Goal: Information Seeking & Learning: Find specific page/section

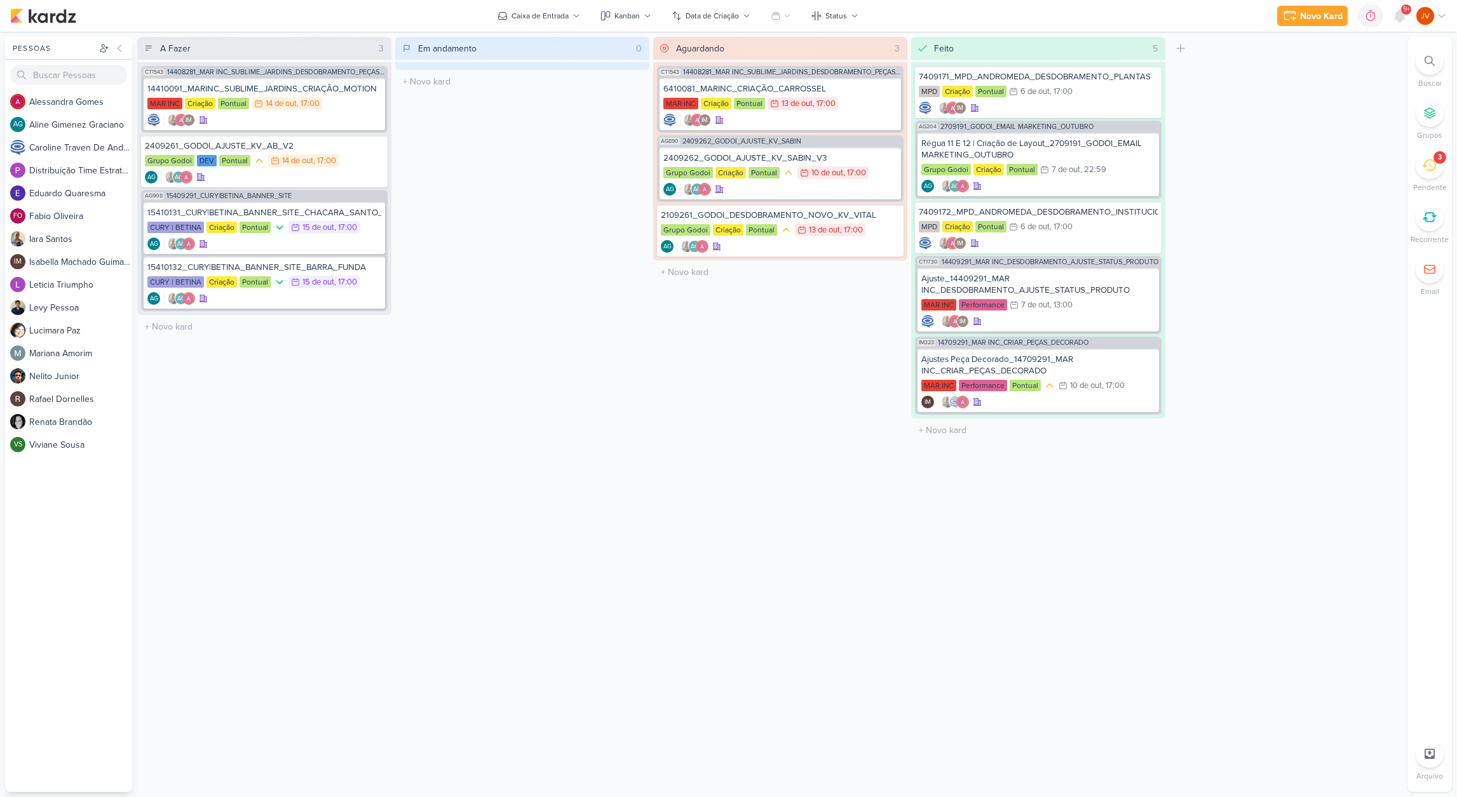
click at [1430, 166] on icon at bounding box center [1429, 165] width 14 height 12
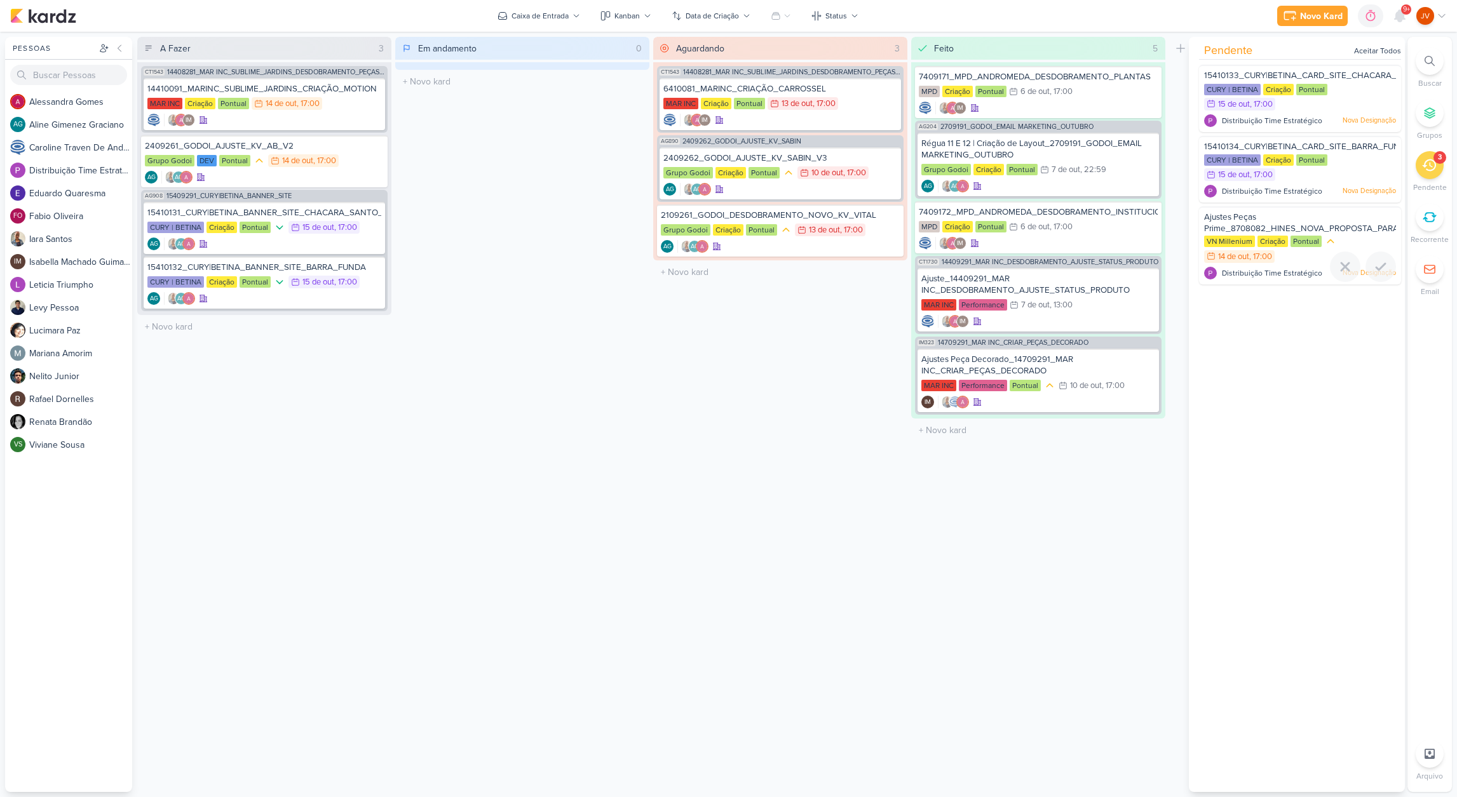
click at [1345, 223] on span "Ajustes Peças Prime_8708082_HINES_NOVA_PROPOSTA_PARA_REUNIAO" at bounding box center [1322, 223] width 236 height 22
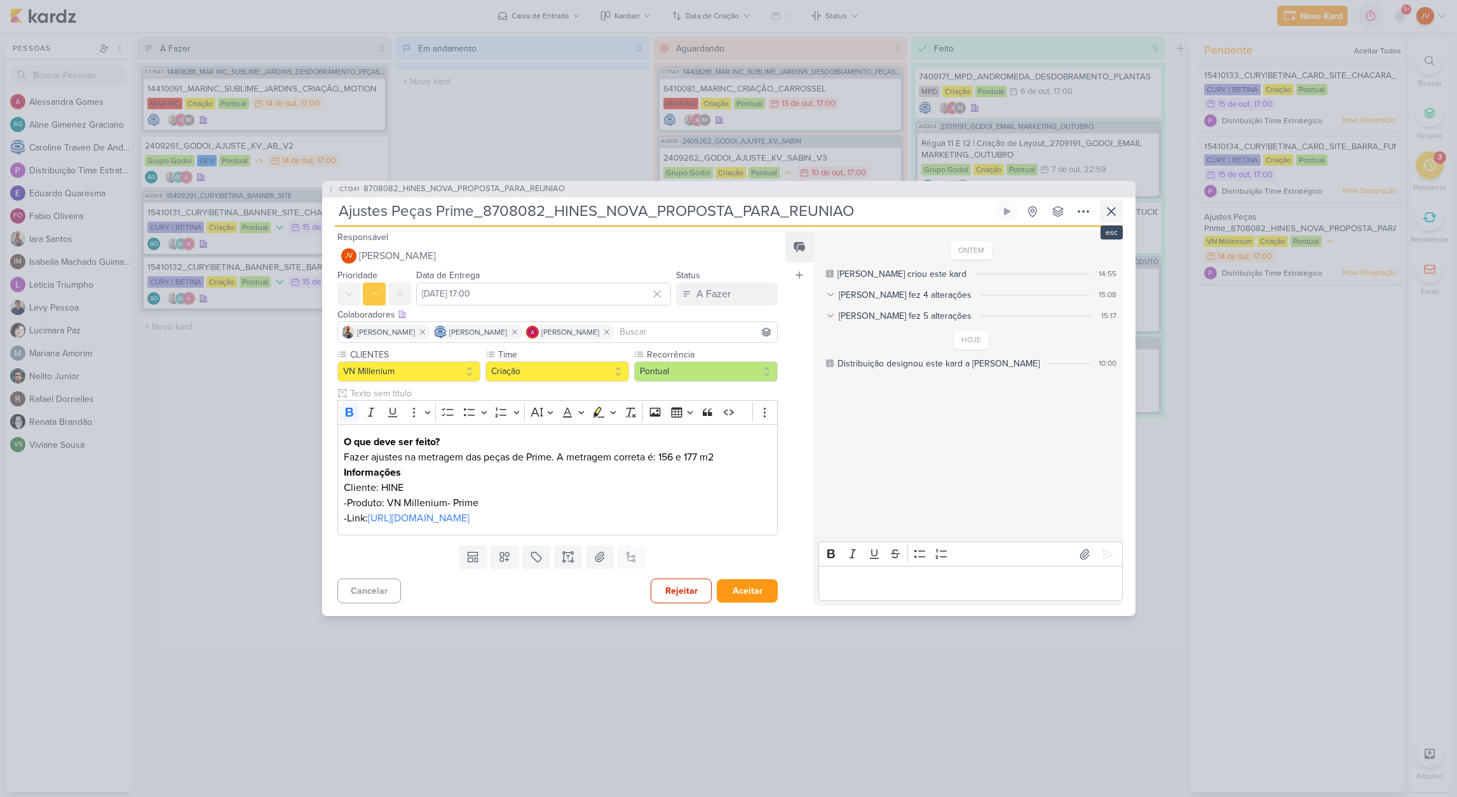
click at [1115, 204] on icon at bounding box center [1111, 211] width 15 height 15
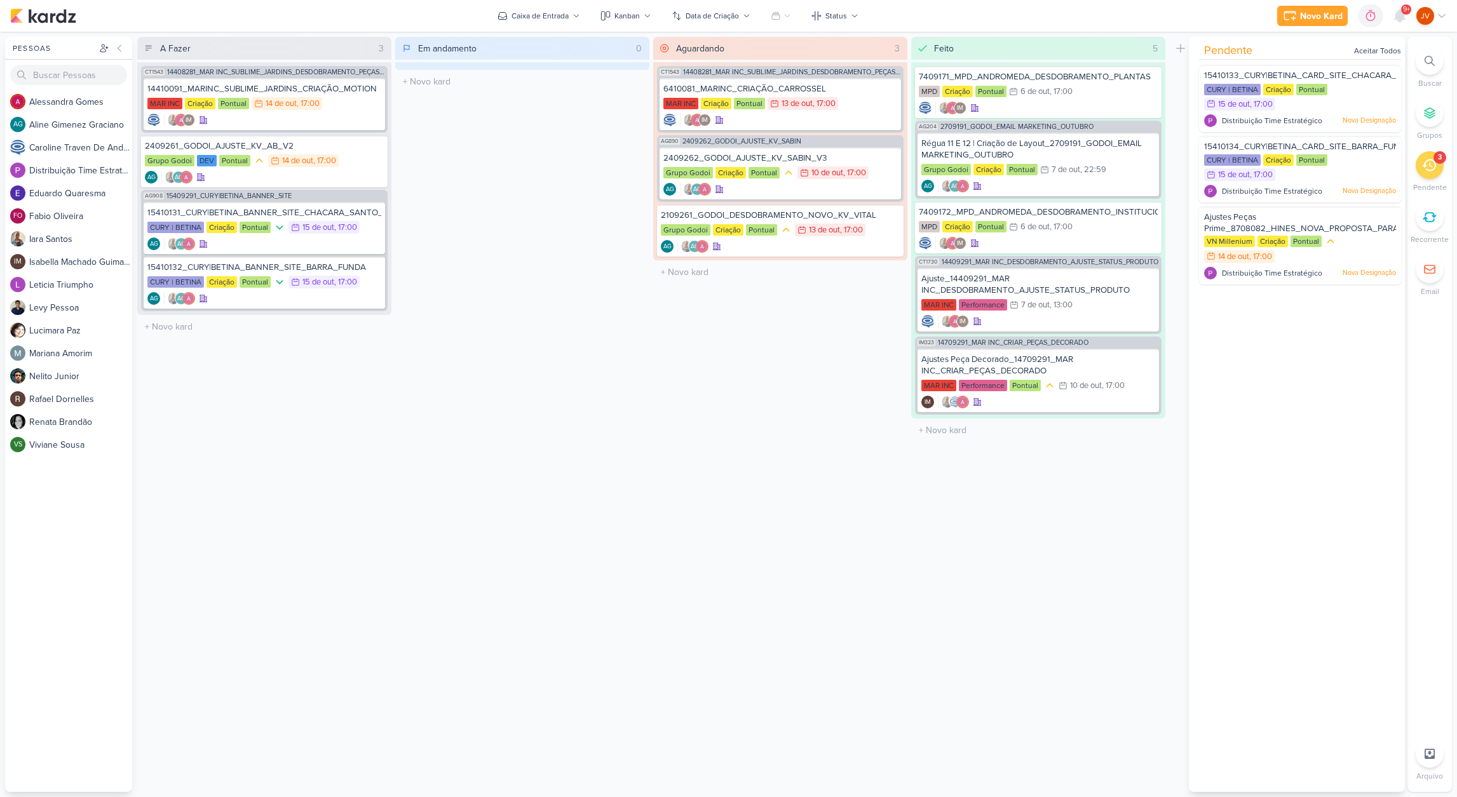
click at [1428, 166] on icon at bounding box center [1429, 165] width 14 height 14
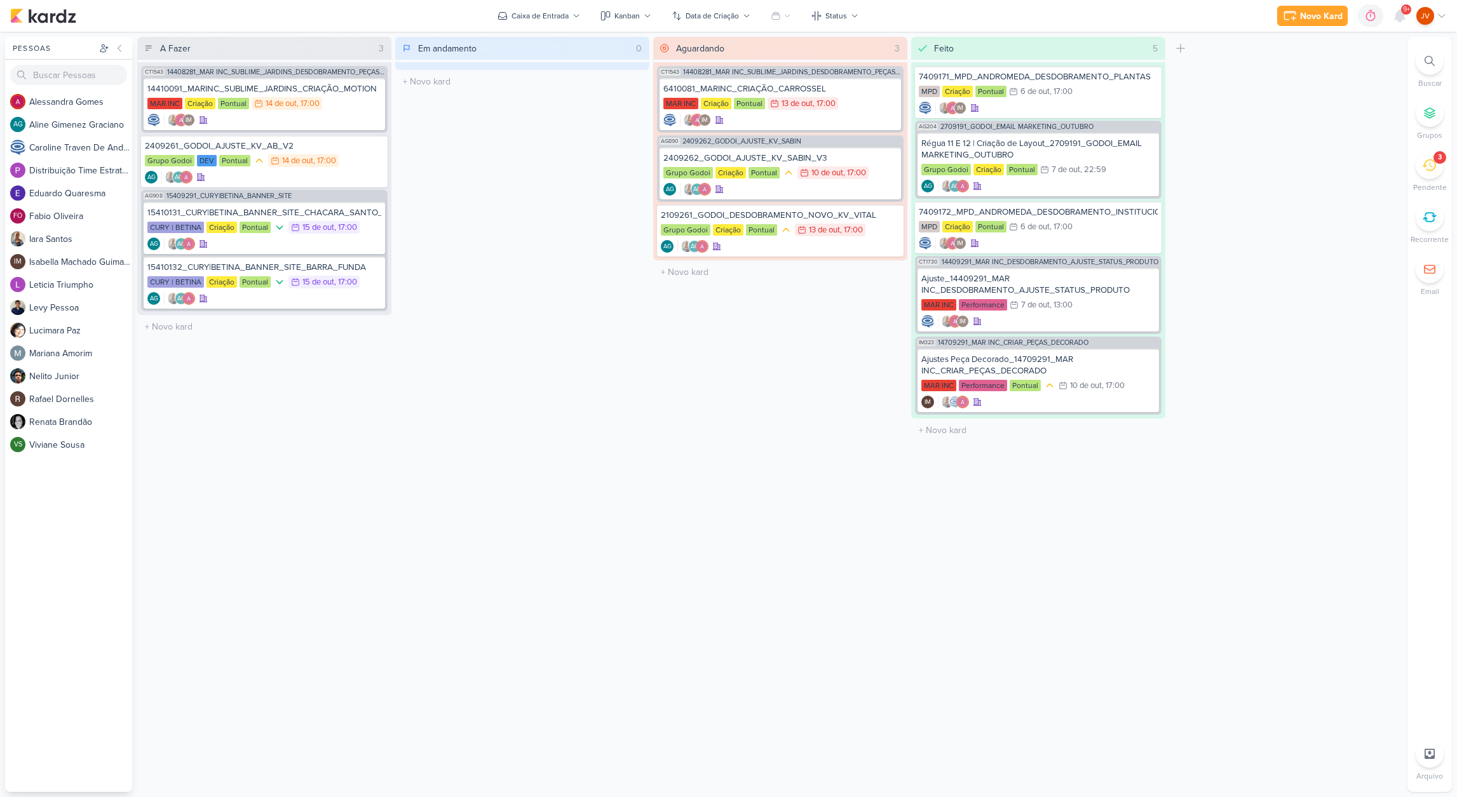
click at [1426, 169] on icon at bounding box center [1429, 165] width 14 height 14
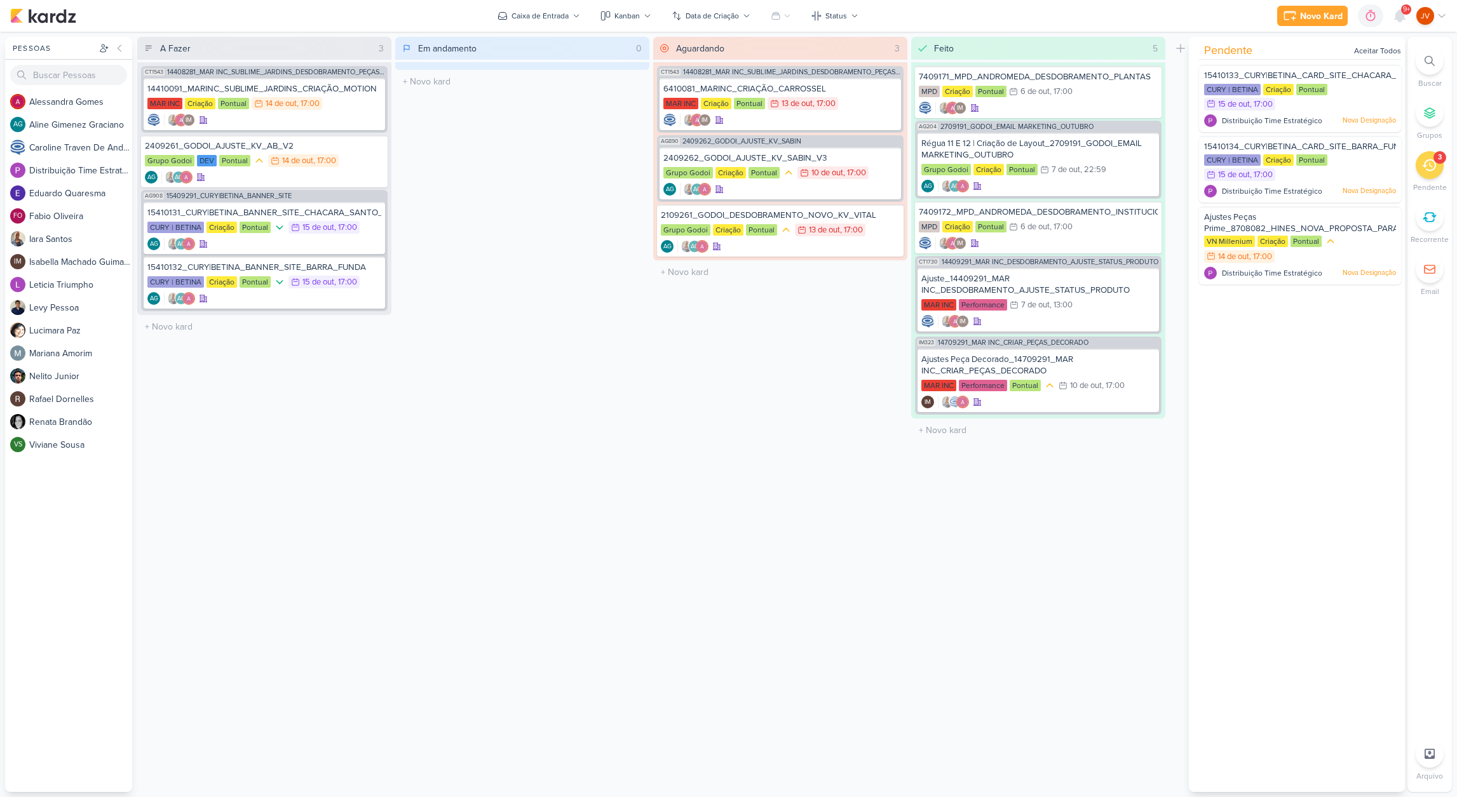
click at [1433, 166] on icon at bounding box center [1429, 165] width 14 height 14
click at [1433, 165] on icon at bounding box center [1429, 165] width 14 height 14
click at [1376, 271] on icon at bounding box center [1380, 266] width 15 height 15
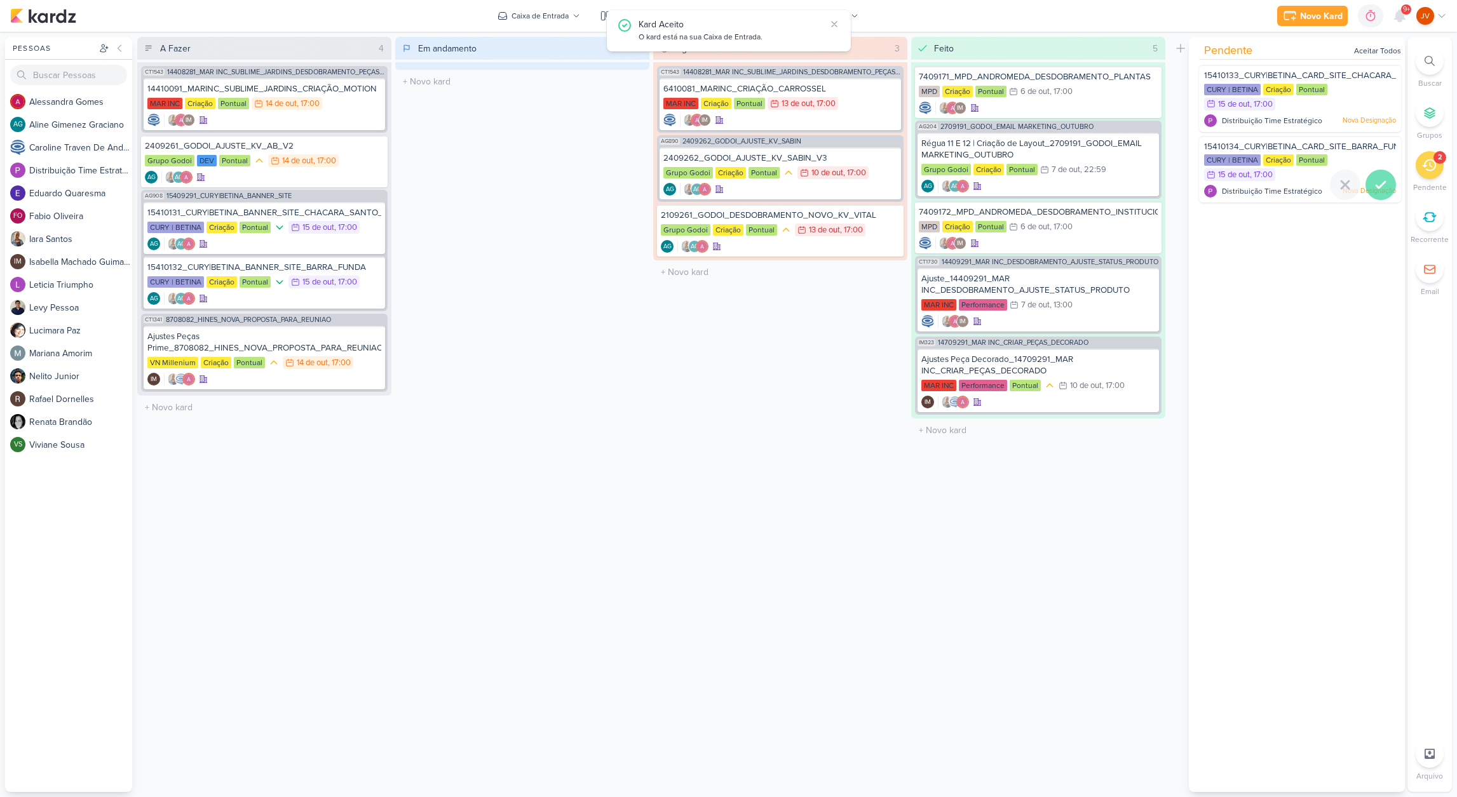
click at [1381, 187] on icon at bounding box center [1380, 184] width 15 height 15
click at [1378, 114] on icon at bounding box center [1380, 114] width 15 height 15
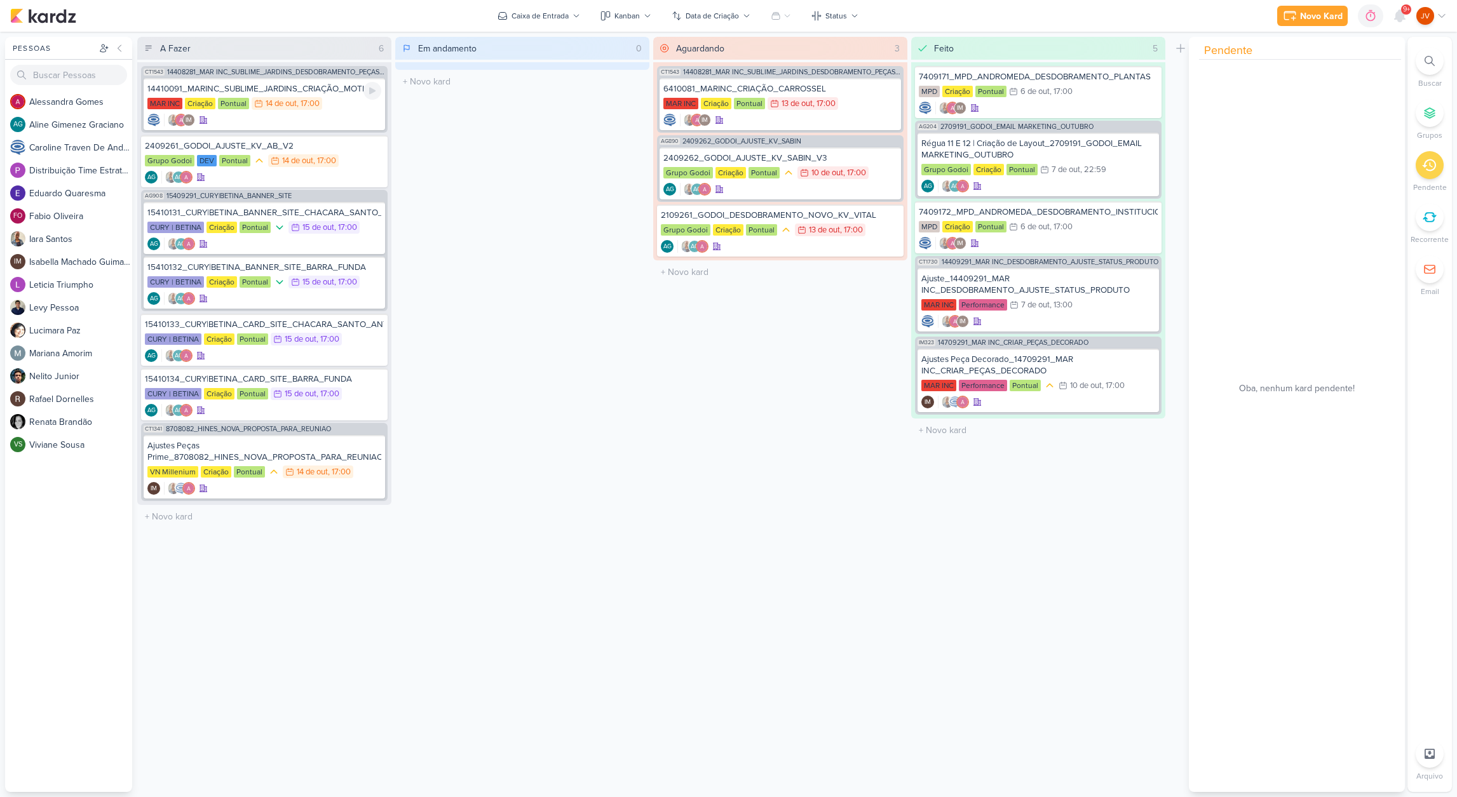
click at [318, 85] on div "14410091_MARINC_SUBLIME_JARDINS_CRIAÇÃO_MOTION" at bounding box center [264, 88] width 234 height 11
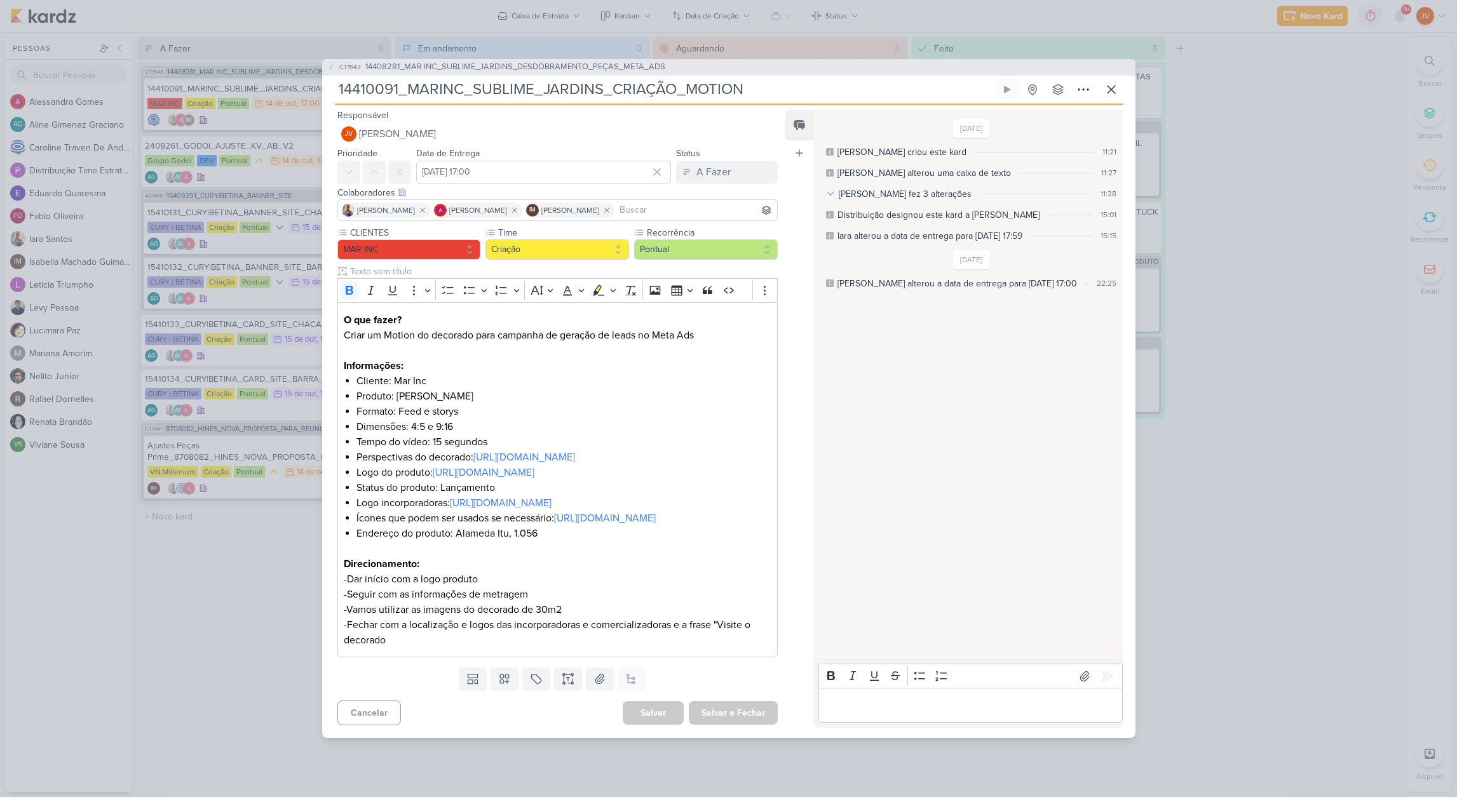
drag, startPoint x: 254, startPoint y: 667, endPoint x: 254, endPoint y: 659, distance: 8.3
click at [257, 657] on div "CT1543 14408281_MAR INC_SUBLIME_JARDINS_DESDOBRAMENTO_PEÇAS_META_ADS 14410091_M…" at bounding box center [728, 398] width 1457 height 797
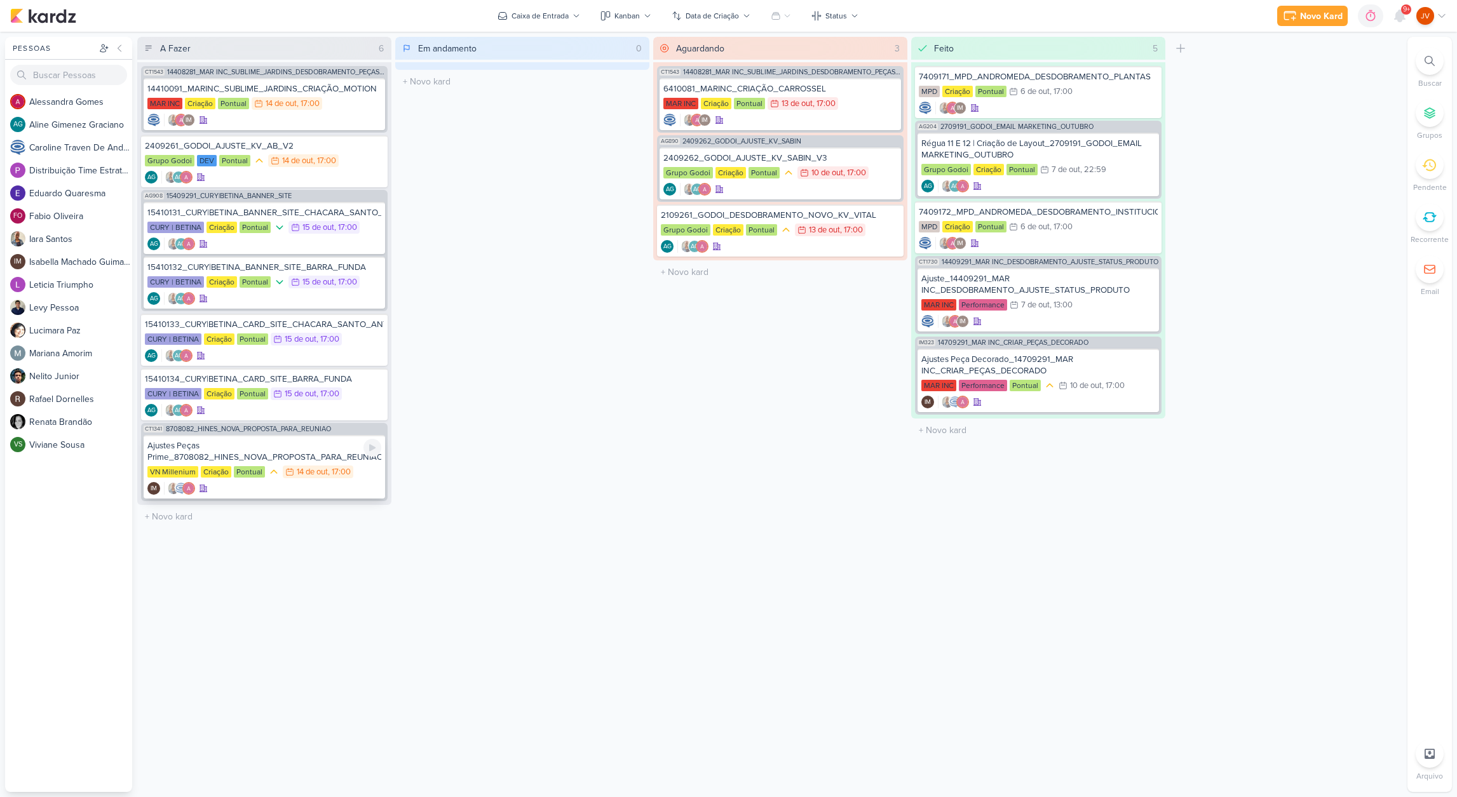
click at [310, 458] on div "Ajustes Peças Prime_8708082_HINES_NOVA_PROPOSTA_PARA_REUNIAO" at bounding box center [264, 451] width 234 height 23
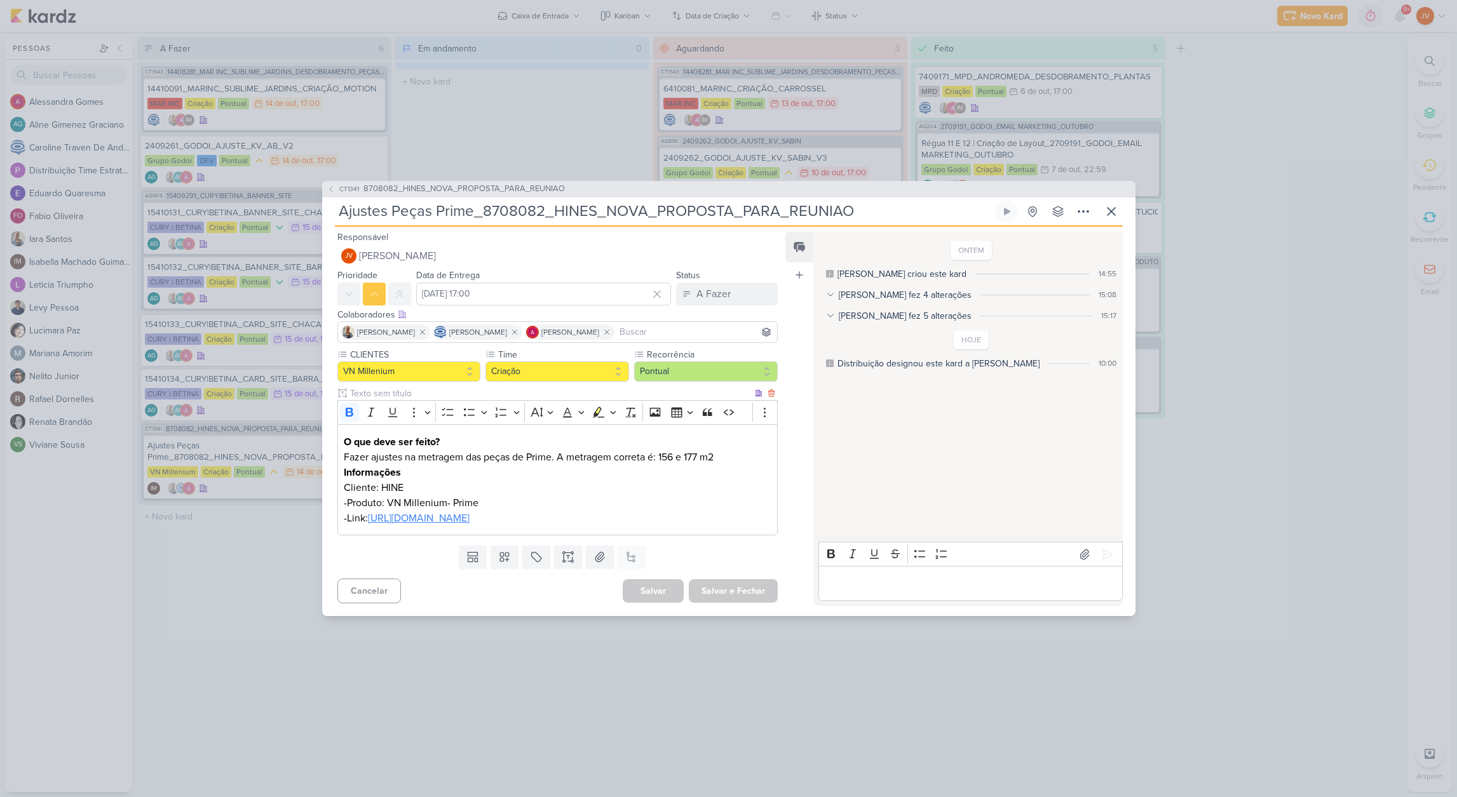
click at [401, 520] on link "[URL][DOMAIN_NAME]" at bounding box center [419, 518] width 102 height 13
click at [759, 200] on input "Ajustes Peças Prime_8708082_HINES_NOVA_PROPOSTA_PARA_REUNIAO" at bounding box center [664, 211] width 658 height 23
click at [761, 200] on input "Ajustes Peças Prime_8708082_HINES_NOVA_PROPOSTA_PARA_REUNIAO" at bounding box center [664, 211] width 658 height 23
click at [470, 520] on link "[URL][DOMAIN_NAME]" at bounding box center [419, 518] width 102 height 13
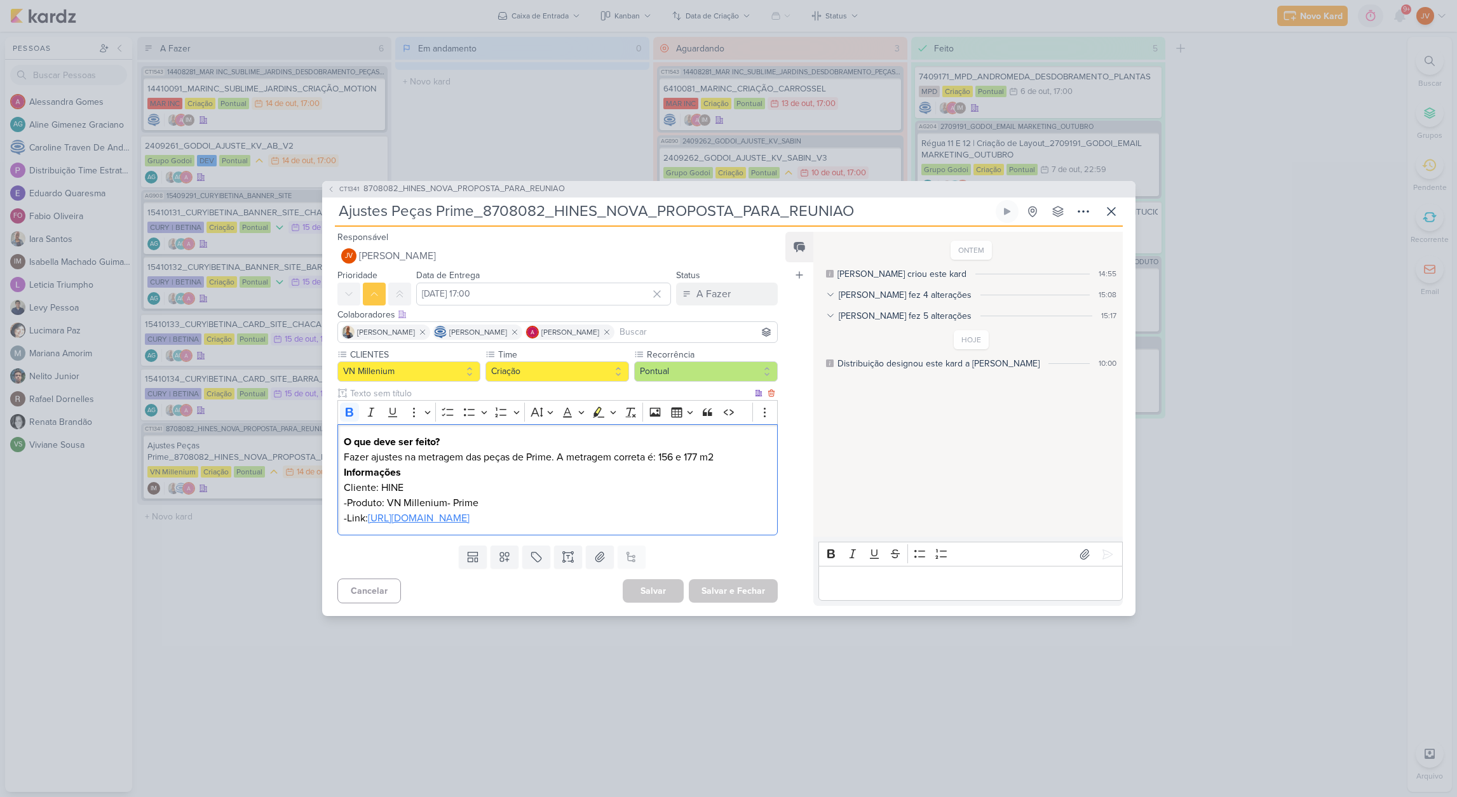
click at [470, 515] on link "[URL][DOMAIN_NAME]" at bounding box center [419, 518] width 102 height 13
click at [630, 200] on input "Ajustes Peças Prime_8708082_HINES_NOVA_PROPOSTA_PARA_REUNIAO" at bounding box center [664, 211] width 658 height 23
drag, startPoint x: 861, startPoint y: 194, endPoint x: 346, endPoint y: 132, distance: 519.1
click at [342, 131] on div "CT1341 8708082_HINES_NOVA_PROPOSTA_PARA_REUNIAO Ajustes Peças Prime_8708082_HIN…" at bounding box center [728, 398] width 1457 height 797
click at [857, 200] on input "Ajustes Peças Prime_8708082_HINES_NOVA_PROPOSTA_PARA_REUNIAO" at bounding box center [664, 211] width 658 height 23
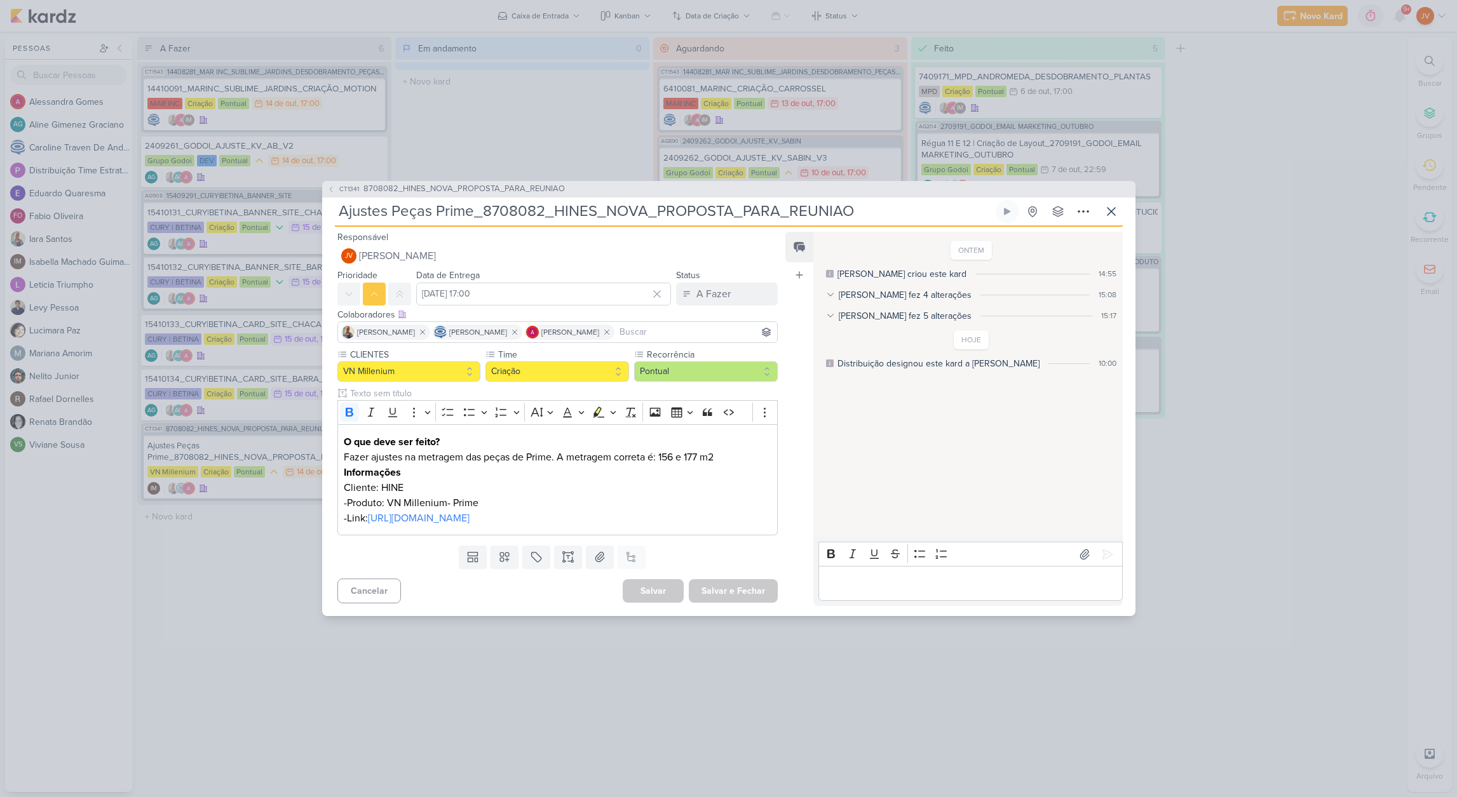
drag, startPoint x: 863, startPoint y: 201, endPoint x: 340, endPoint y: 147, distance: 525.8
click at [337, 150] on div "CT1341 8708082_HINES_NOVA_PROPOSTA_PARA_REUNIAO Ajustes Peças Prime_8708082_HIN…" at bounding box center [728, 398] width 1457 height 797
